Goal: Find specific page/section: Find specific page/section

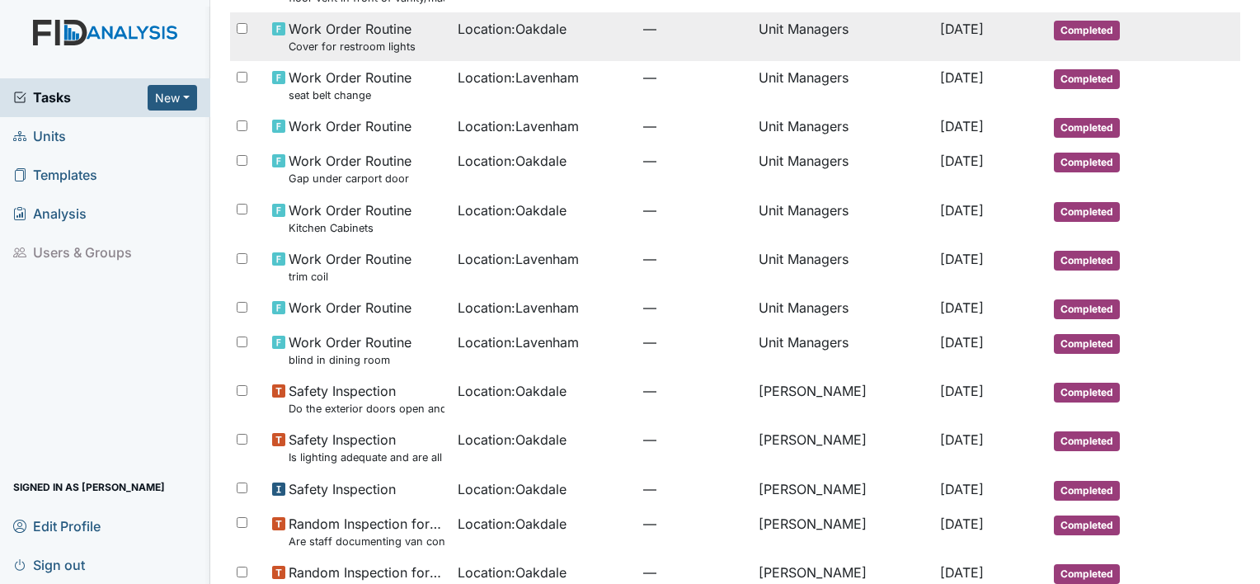
scroll to position [587, 0]
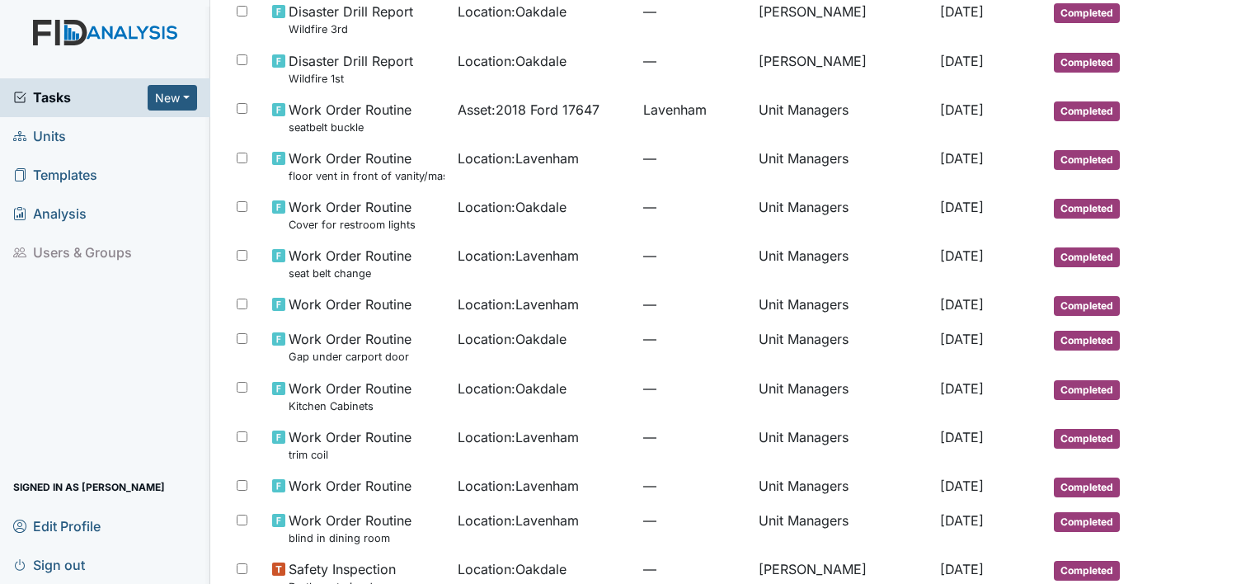
click at [69, 96] on span "Tasks" at bounding box center [80, 97] width 134 height 20
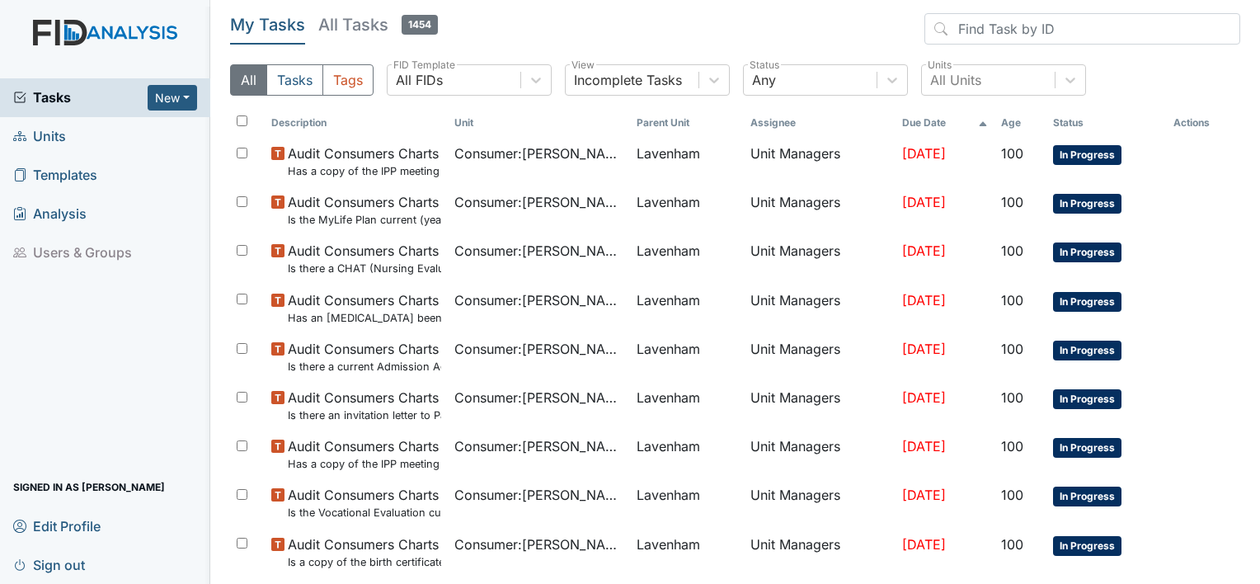
click at [56, 134] on span "Units" at bounding box center [39, 137] width 53 height 26
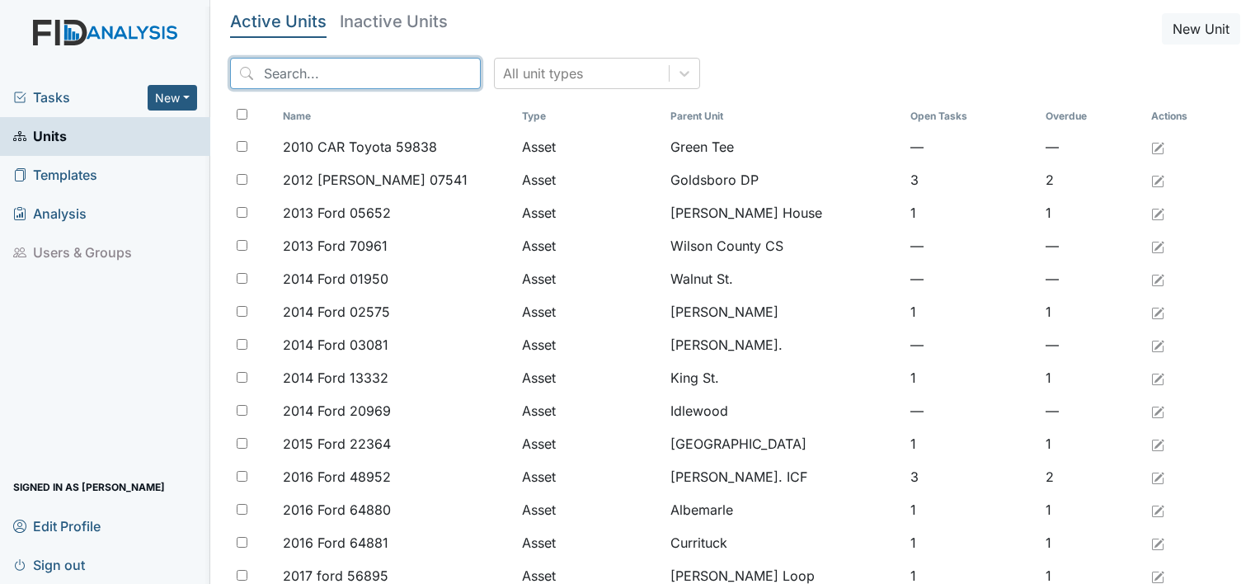
click at [405, 77] on input "search" at bounding box center [355, 73] width 251 height 31
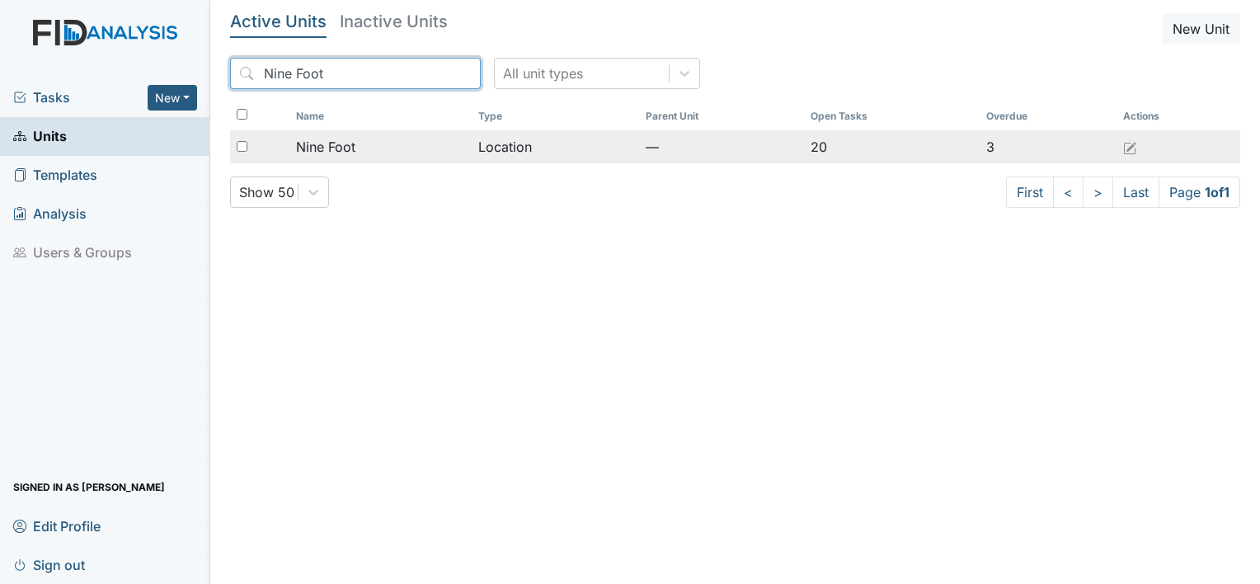
type input "Nine Foot"
click at [326, 152] on span "Nine Foot" at bounding box center [325, 147] width 59 height 20
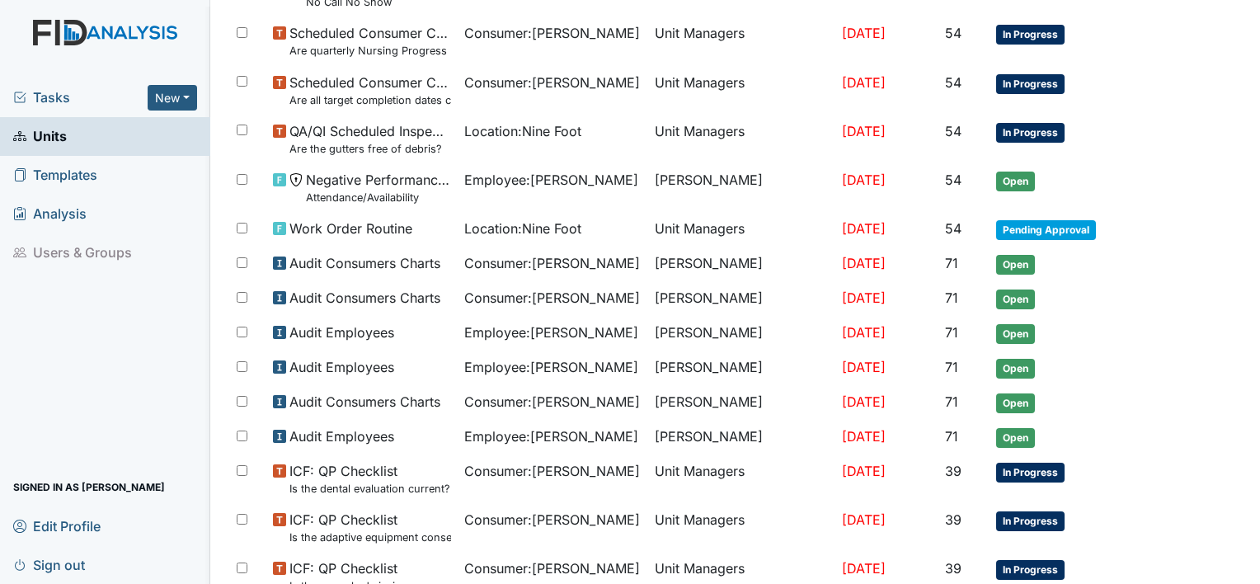
scroll to position [1048, 0]
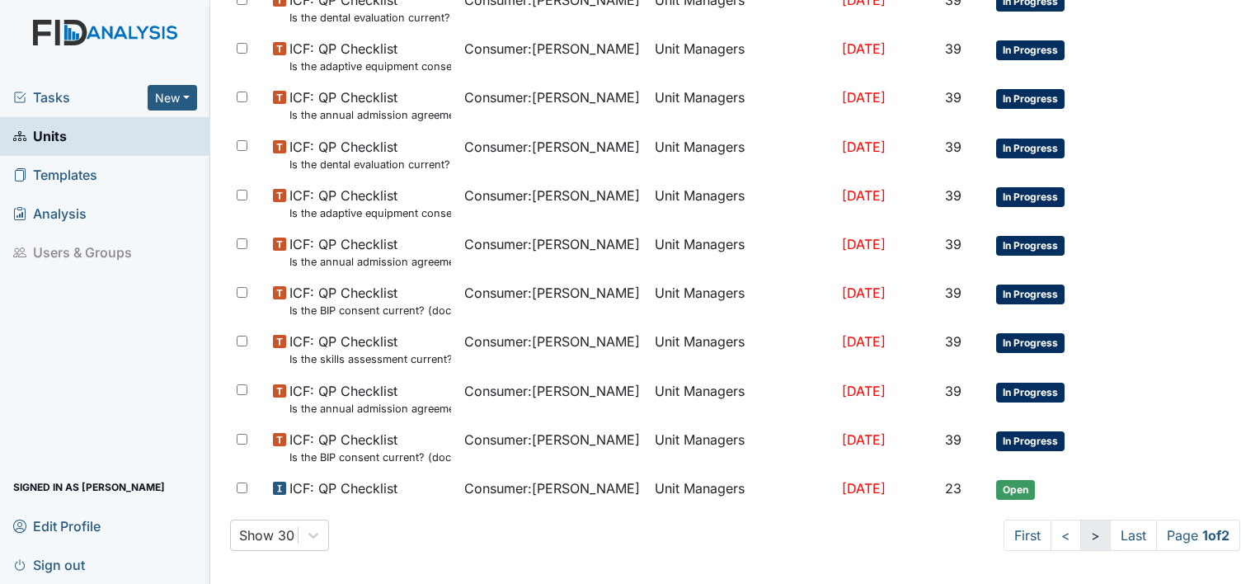
click at [1080, 535] on link ">" at bounding box center [1095, 534] width 30 height 31
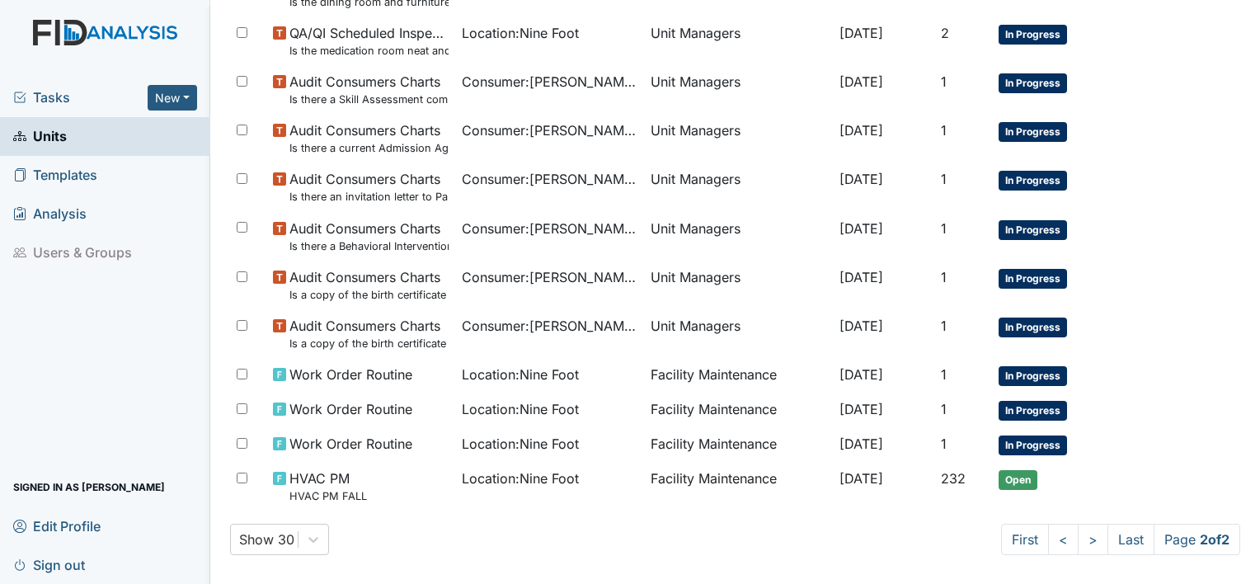
scroll to position [969, 0]
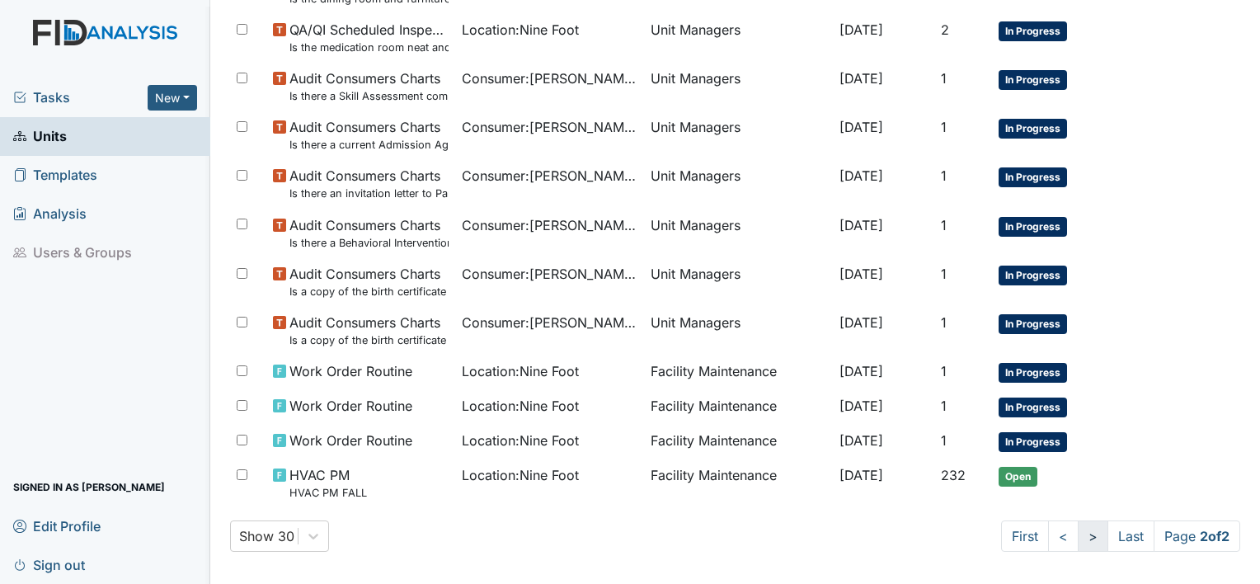
click at [1077, 534] on link ">" at bounding box center [1092, 535] width 30 height 31
click at [1048, 530] on link "<" at bounding box center [1063, 535] width 30 height 31
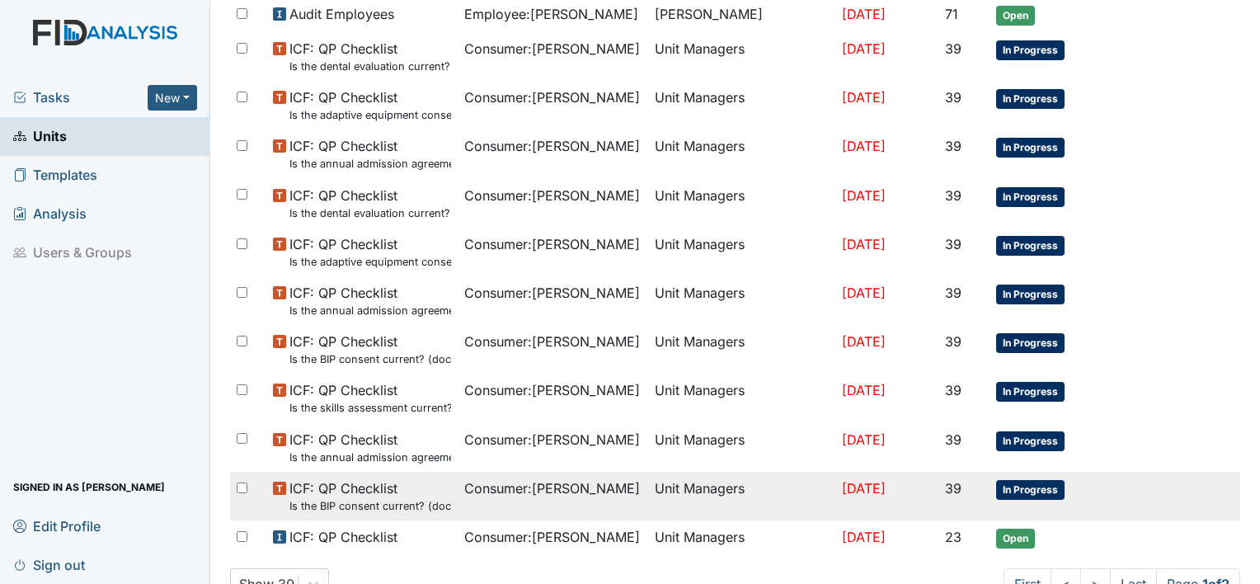
scroll to position [1048, 0]
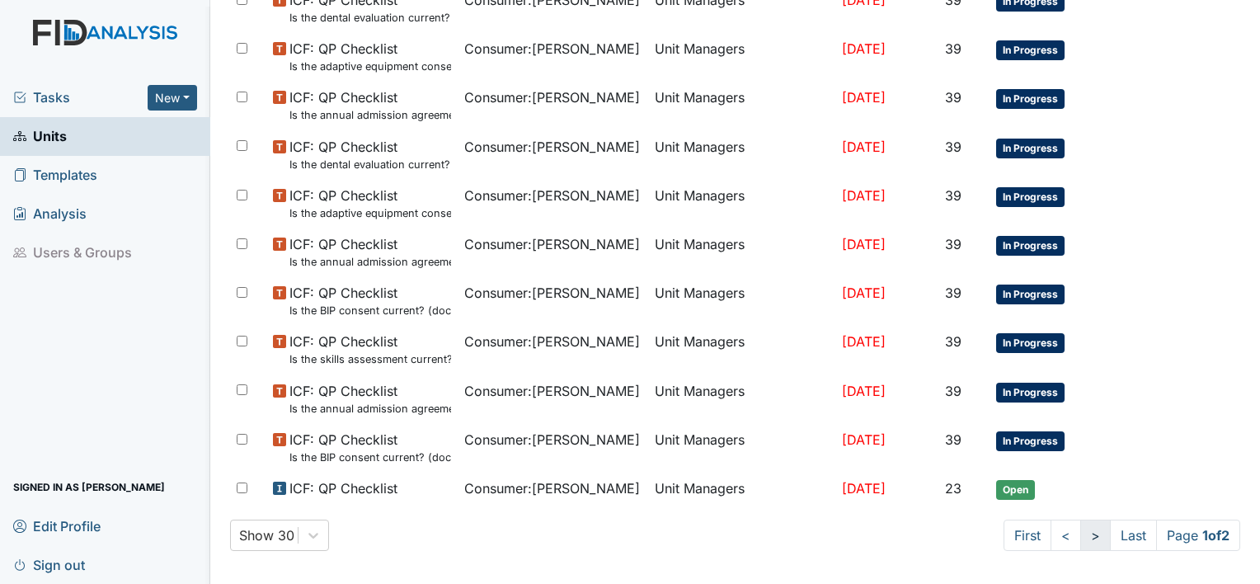
click at [1080, 537] on link ">" at bounding box center [1095, 534] width 30 height 31
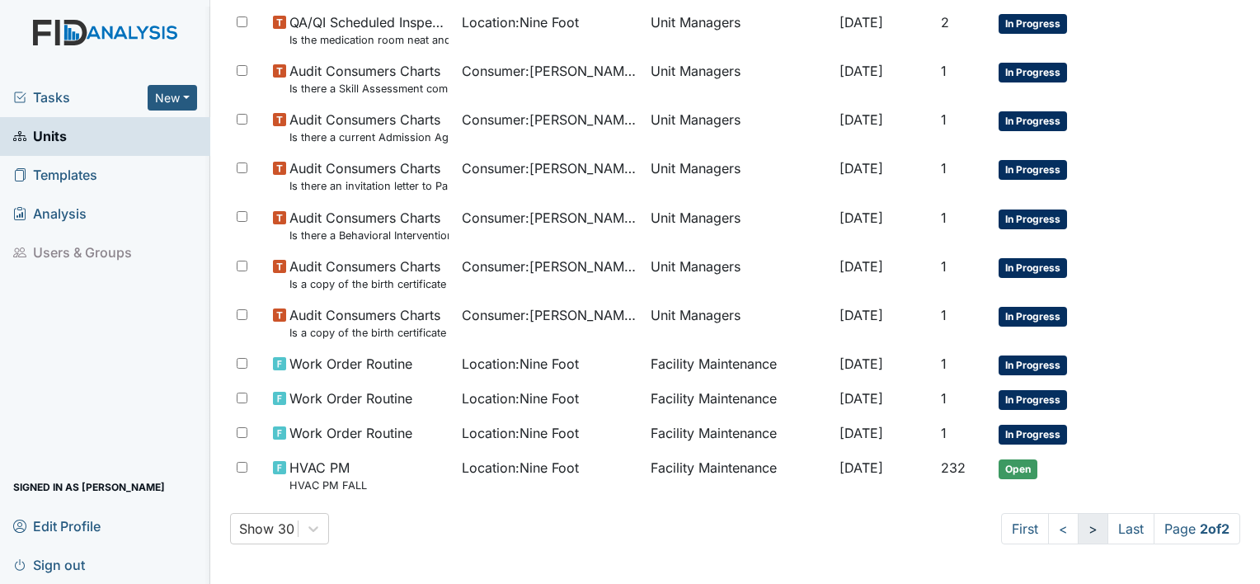
scroll to position [969, 0]
